Goal: Check status: Check status

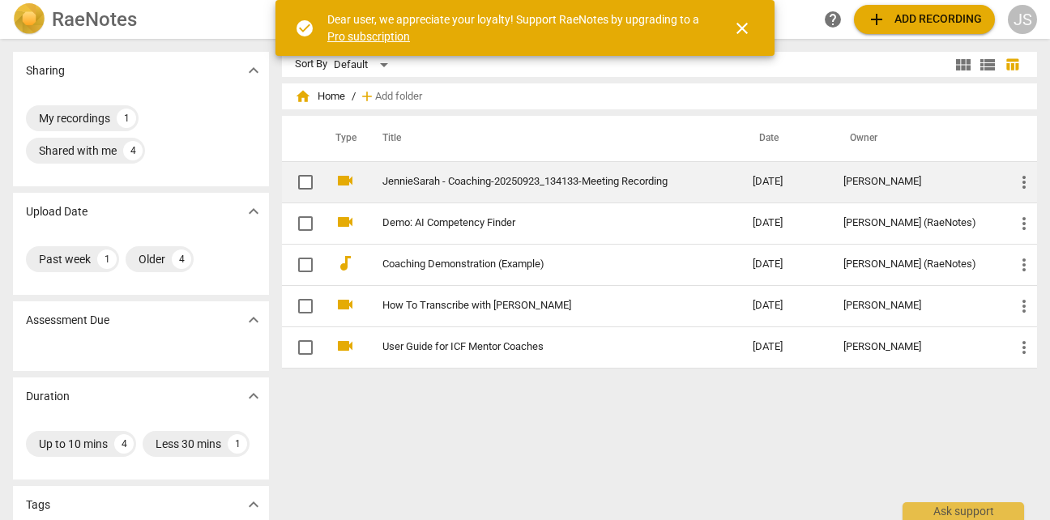
click at [626, 177] on link "JennieSarah - Coaching-20250923_134133-Meeting Recording" at bounding box center [538, 182] width 312 height 12
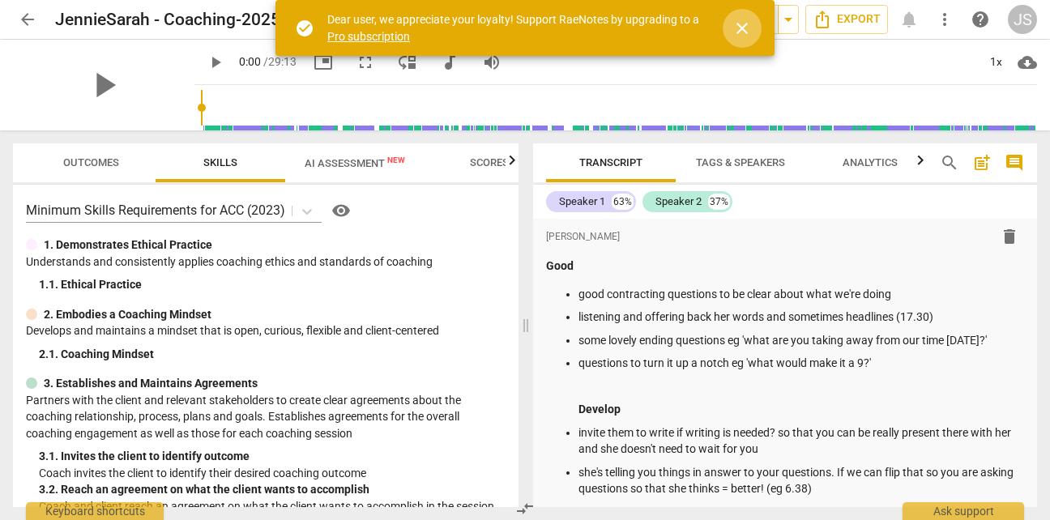
click at [743, 26] on span "close" at bounding box center [741, 28] width 19 height 19
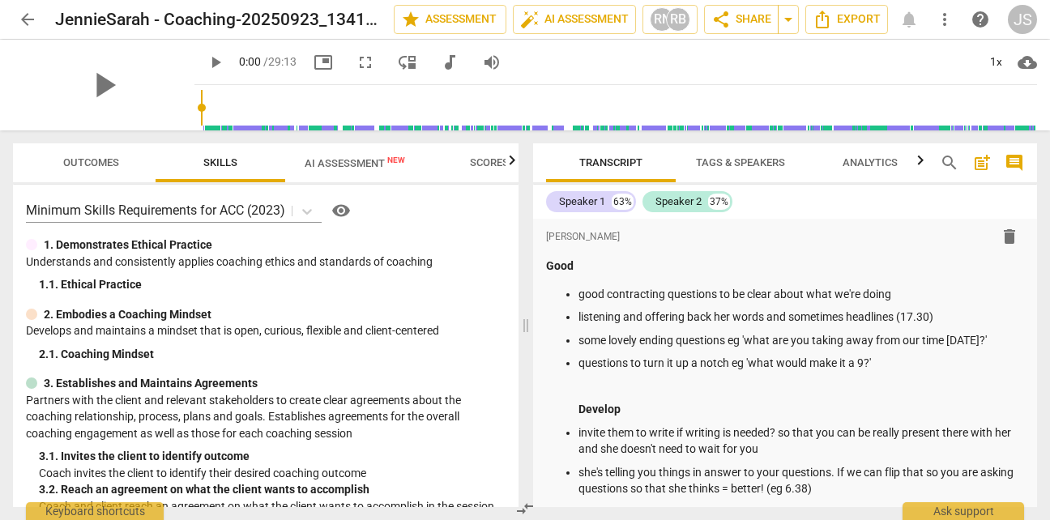
click at [513, 161] on icon "button" at bounding box center [512, 160] width 6 height 10
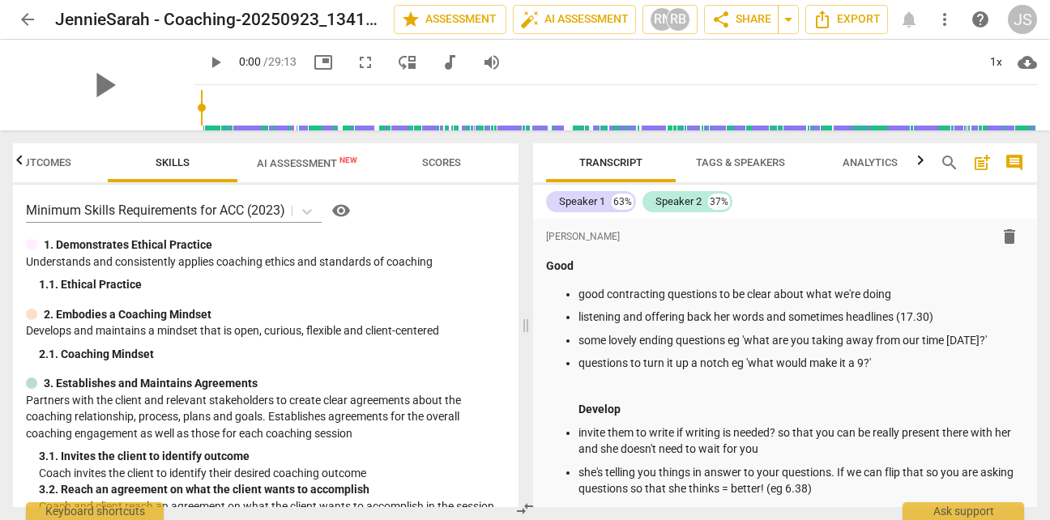
click at [459, 170] on span "Scores" at bounding box center [442, 163] width 78 height 22
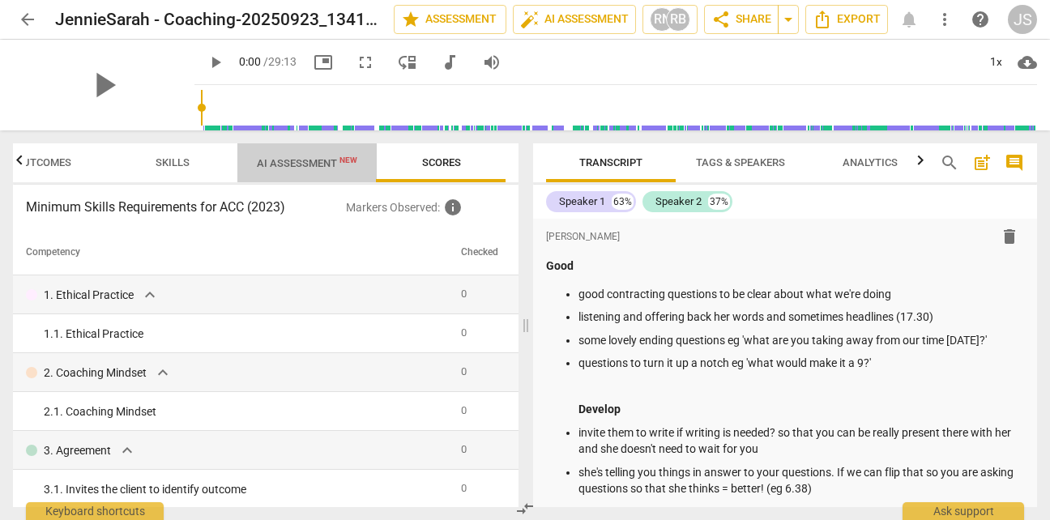
click at [319, 169] on span "AI Assessment New" at bounding box center [306, 163] width 139 height 24
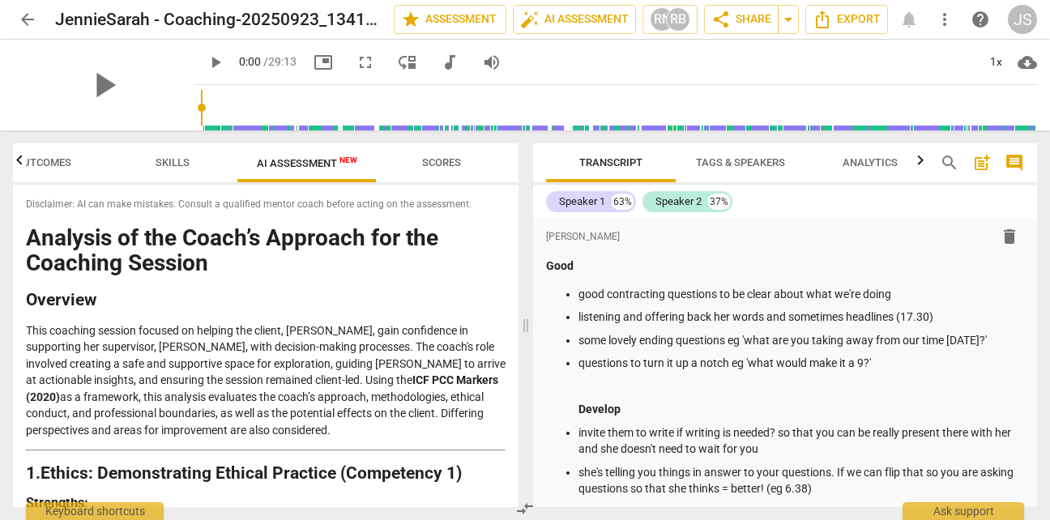
click at [185, 156] on span "Skills" at bounding box center [173, 162] width 34 height 12
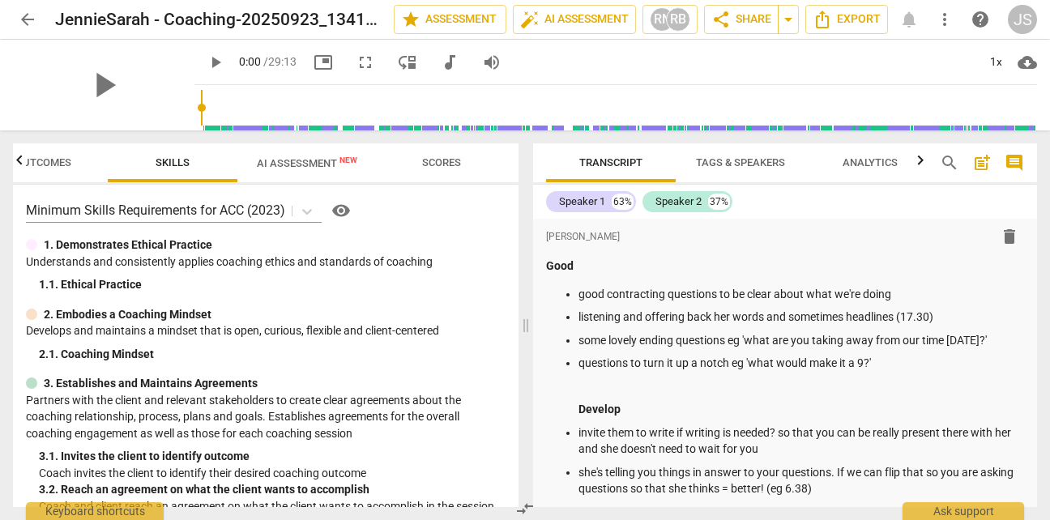
click at [70, 164] on span "Outcomes" at bounding box center [43, 163] width 95 height 22
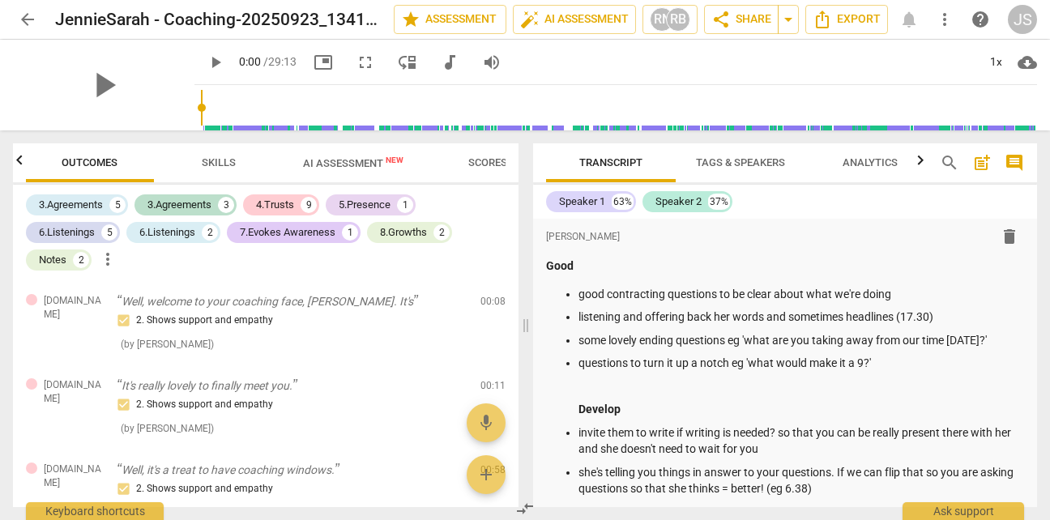
scroll to position [0, 0]
click at [923, 158] on icon "button" at bounding box center [919, 160] width 19 height 19
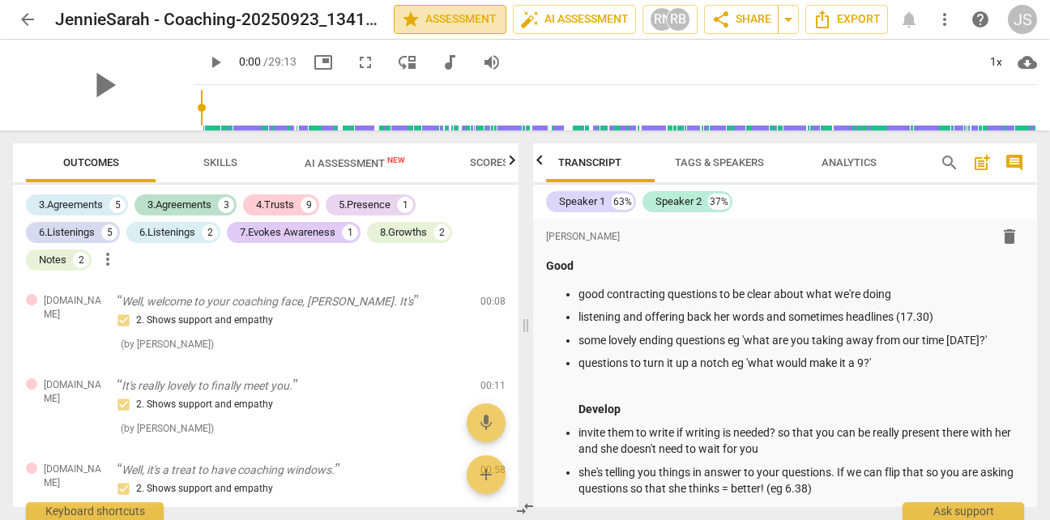
click at [462, 20] on span "star Assessment" at bounding box center [450, 19] width 98 height 19
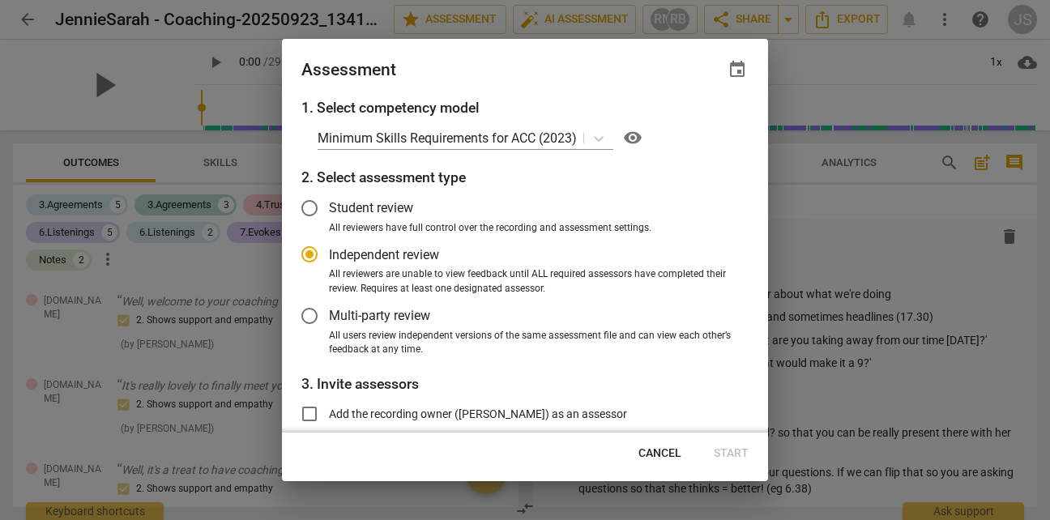
click at [658, 453] on span "Cancel" at bounding box center [659, 453] width 43 height 16
radio input "false"
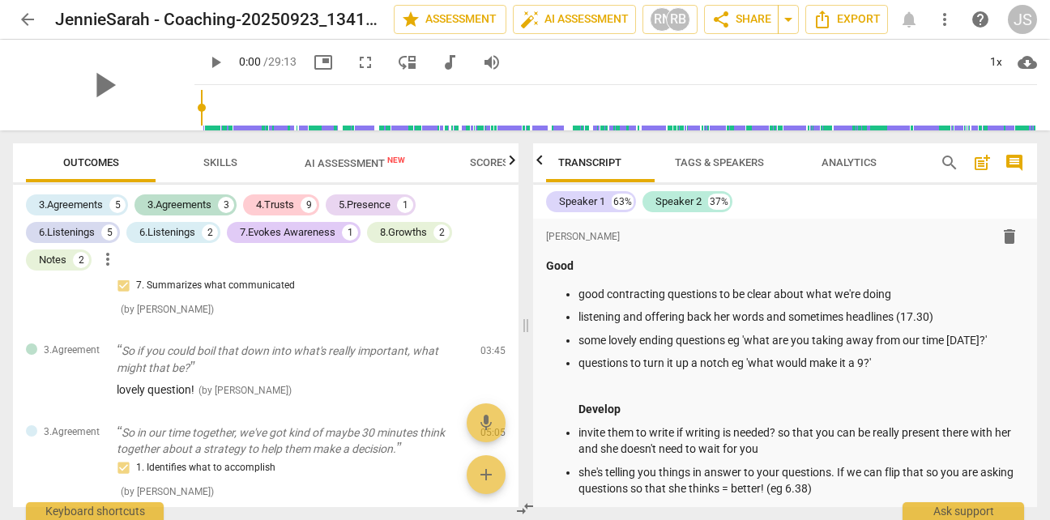
scroll to position [0, 0]
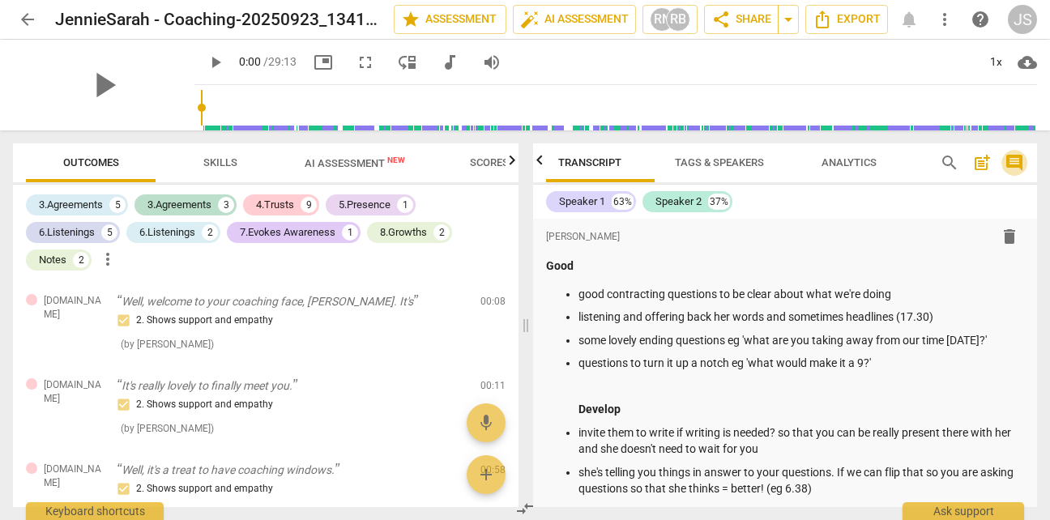
click at [1013, 159] on span "comment" at bounding box center [1013, 162] width 19 height 19
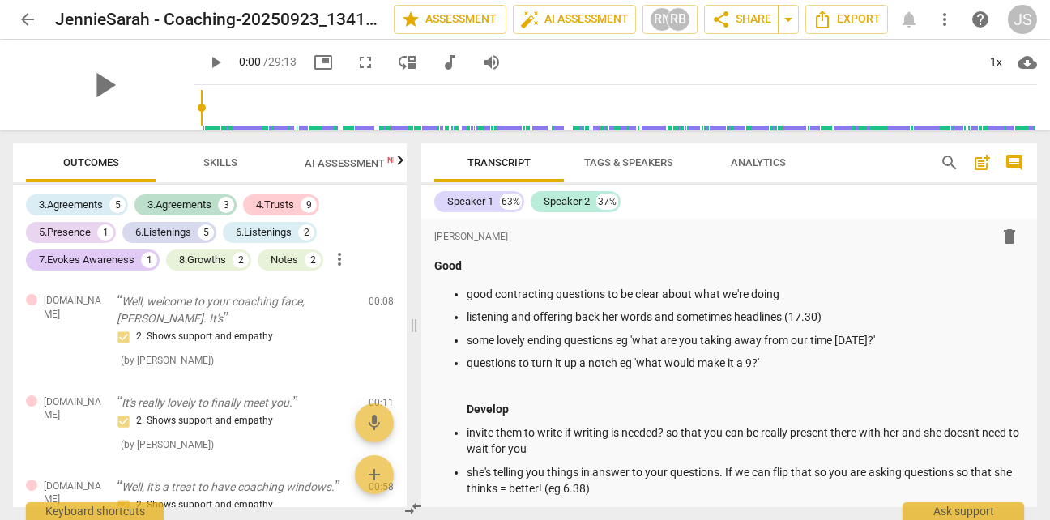
click at [626, 161] on span "Tags & Speakers" at bounding box center [628, 162] width 89 height 12
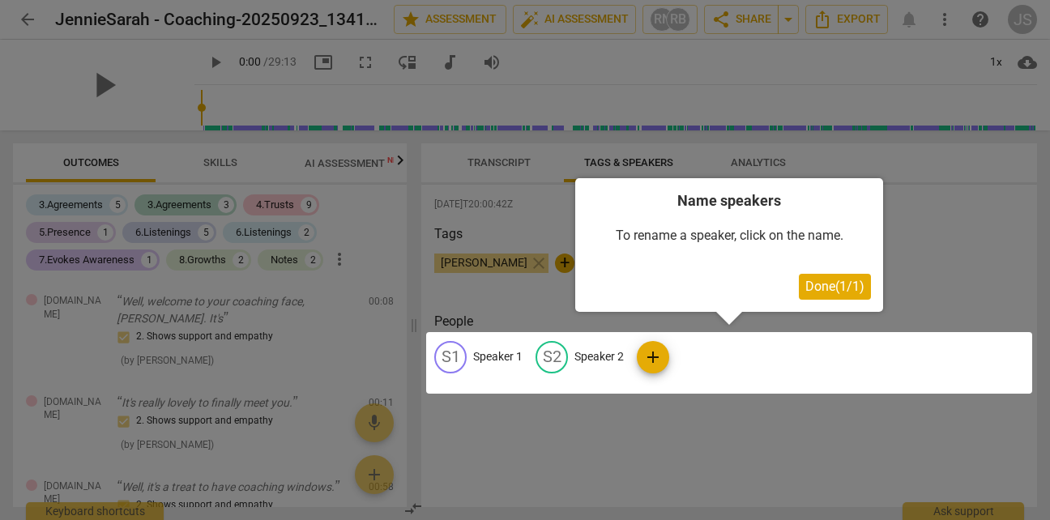
click at [543, 419] on div at bounding box center [525, 260] width 1050 height 520
click at [817, 282] on span "Done ( 1 / 1 )" at bounding box center [834, 286] width 59 height 15
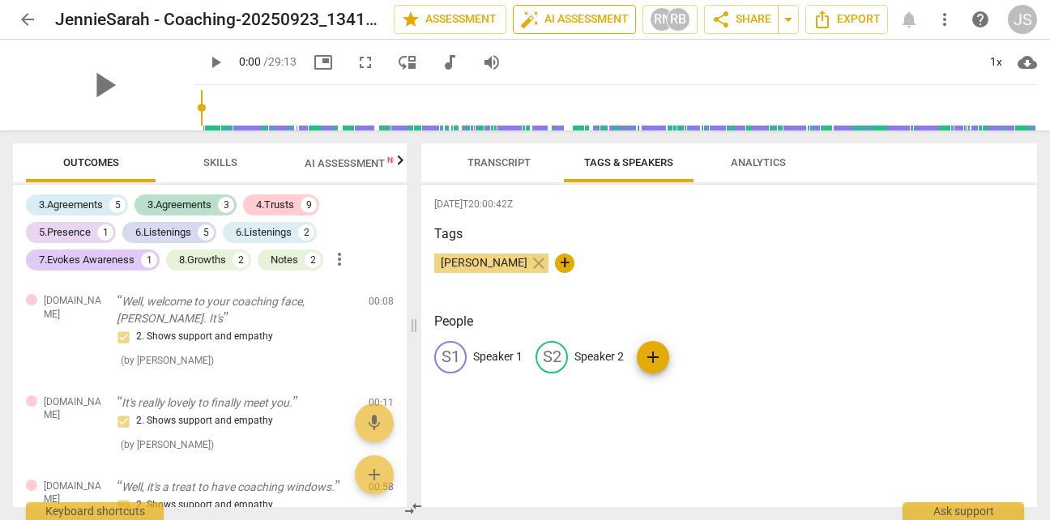
click at [592, 15] on span "auto_fix_high AI Assessment" at bounding box center [574, 19] width 109 height 19
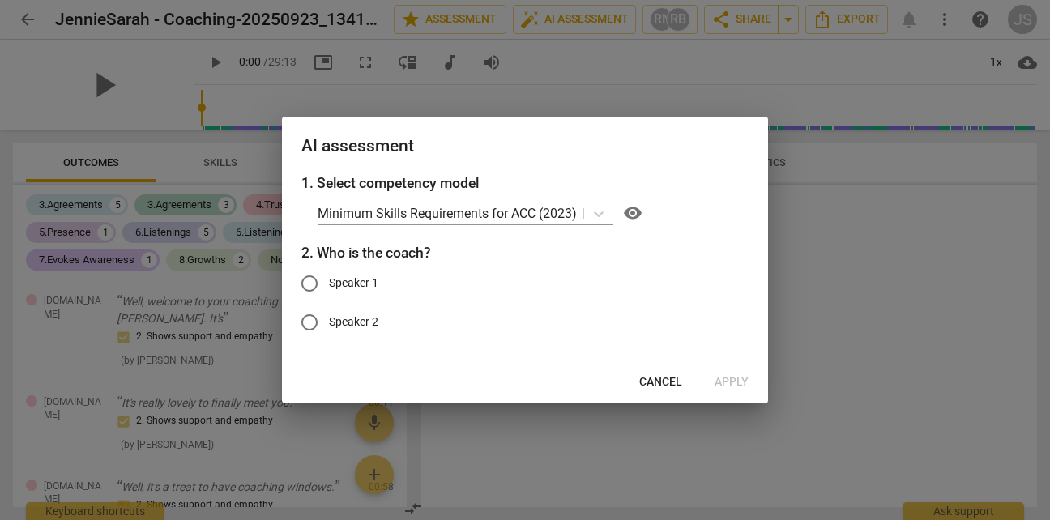
click at [648, 380] on span "Cancel" at bounding box center [660, 382] width 43 height 16
